Goal: Check status: Check status

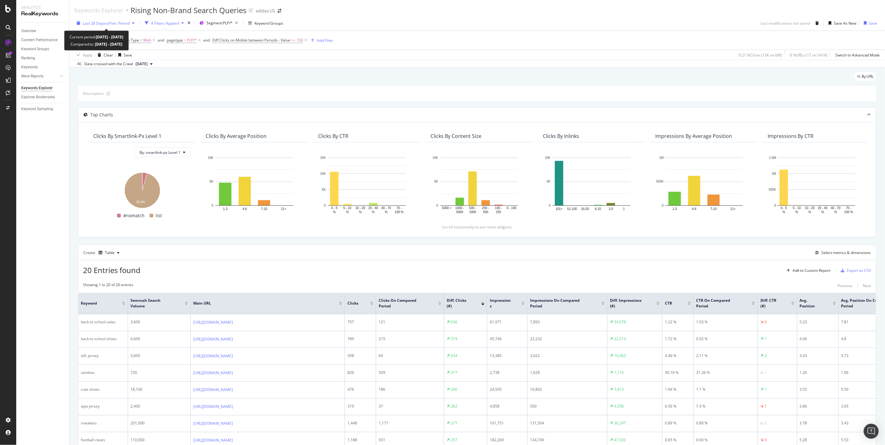
click at [122, 22] on span "vs Prev. Period" at bounding box center [117, 23] width 25 height 5
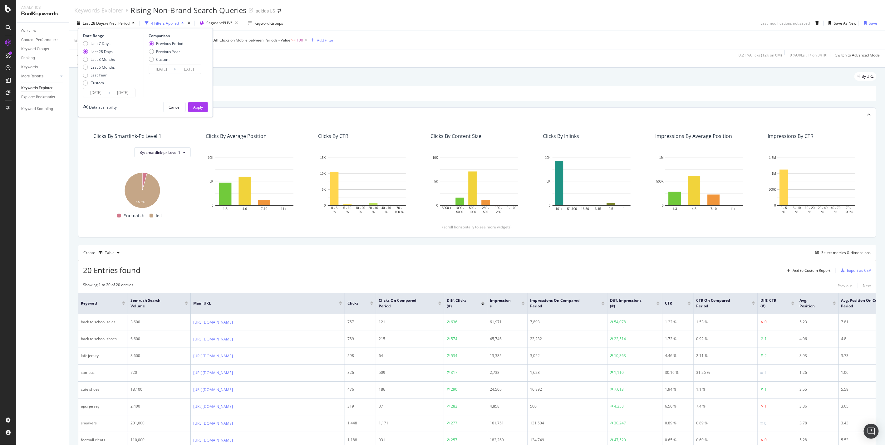
click at [95, 40] on div "Date Range Last 7 Days Last 28 Days Last 3 Months Last 6 Months Last Year Custo…" at bounding box center [112, 65] width 59 height 64
click at [97, 44] on div "Last 7 Days" at bounding box center [101, 43] width 20 height 5
type input "[DATE]"
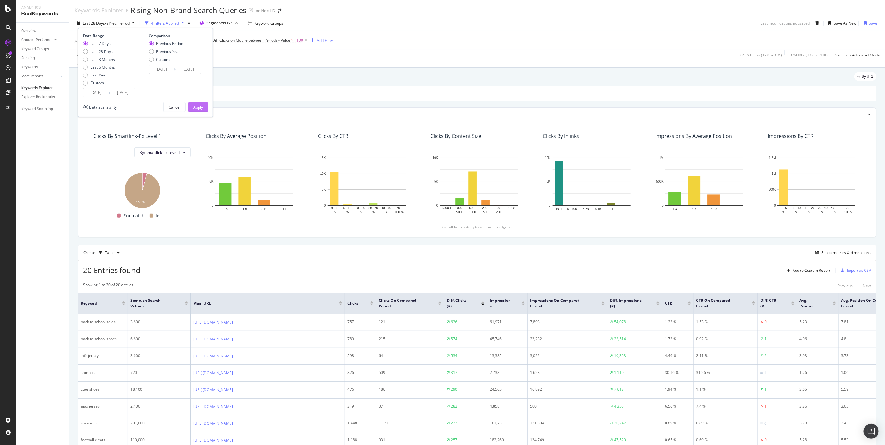
click at [197, 106] on div "Apply" at bounding box center [198, 107] width 10 height 5
